Goal: Task Accomplishment & Management: Manage account settings

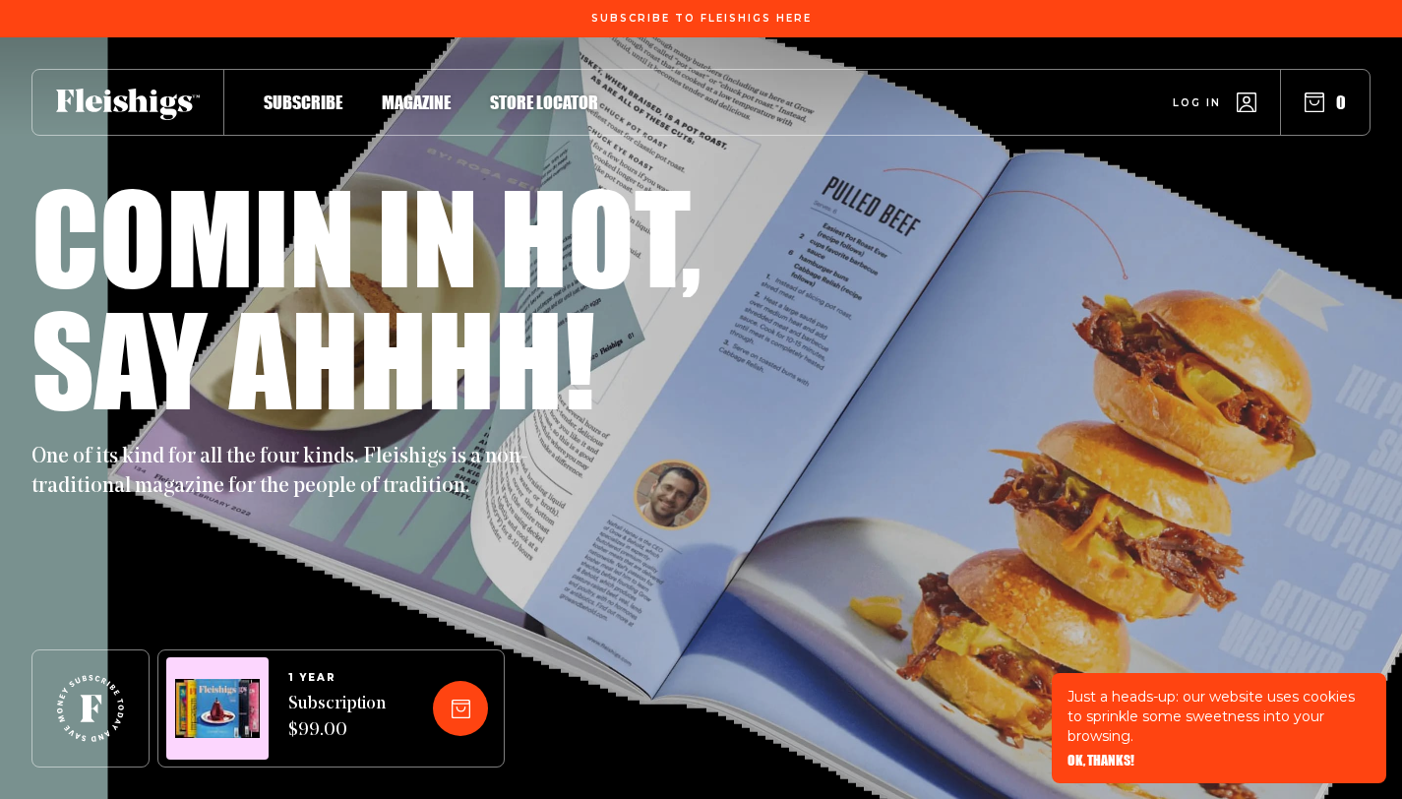
click at [1227, 95] on link "Log in" at bounding box center [1215, 102] width 84 height 20
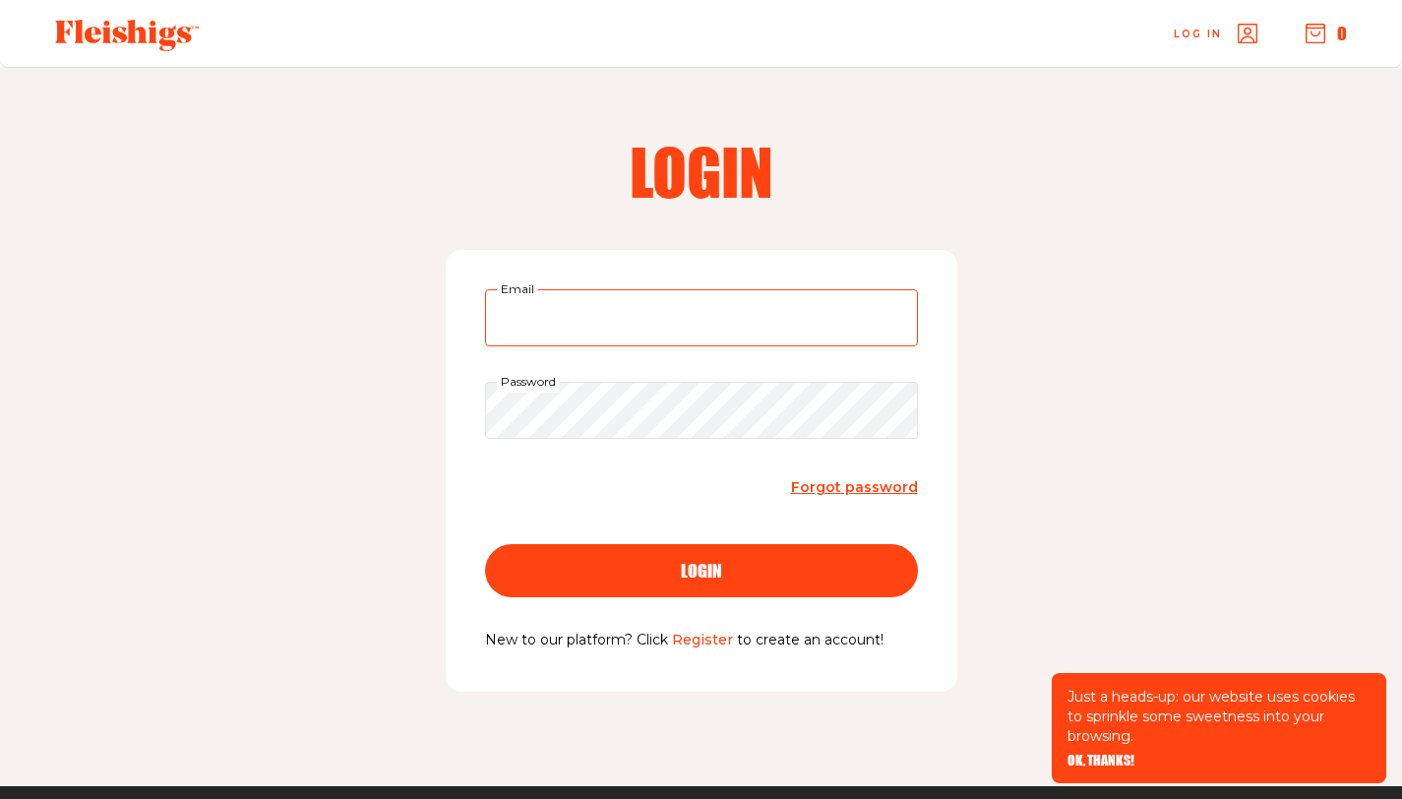
click at [705, 317] on input "Email" at bounding box center [701, 317] width 433 height 57
type input "[EMAIL_ADDRESS][DOMAIN_NAME]"
click at [672, 568] on div "login" at bounding box center [701, 571] width 354 height 18
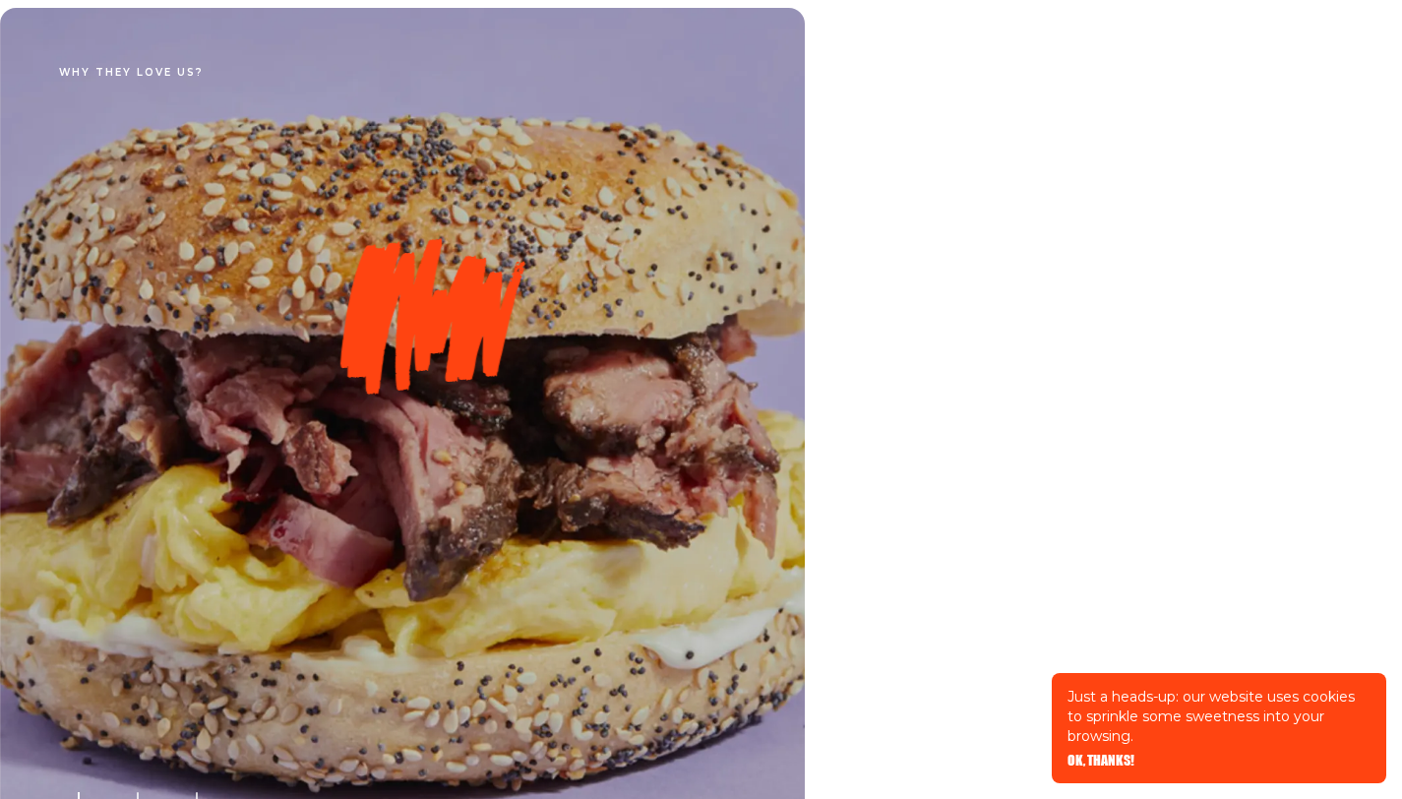
scroll to position [3310, 0]
